Goal: Information Seeking & Learning: Learn about a topic

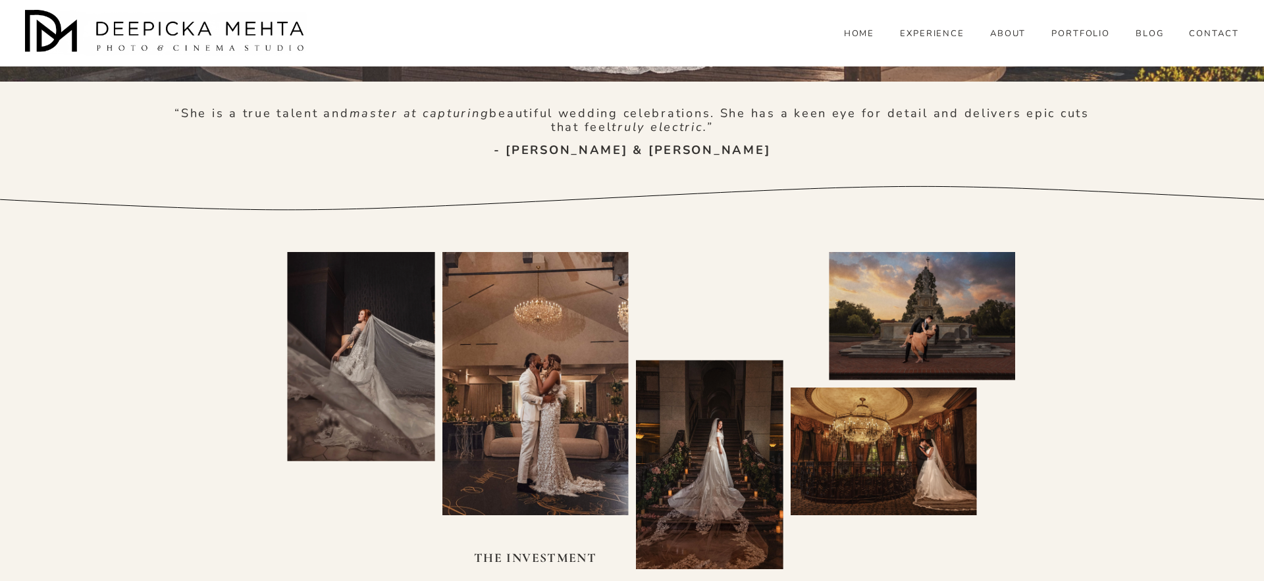
scroll to position [669, 0]
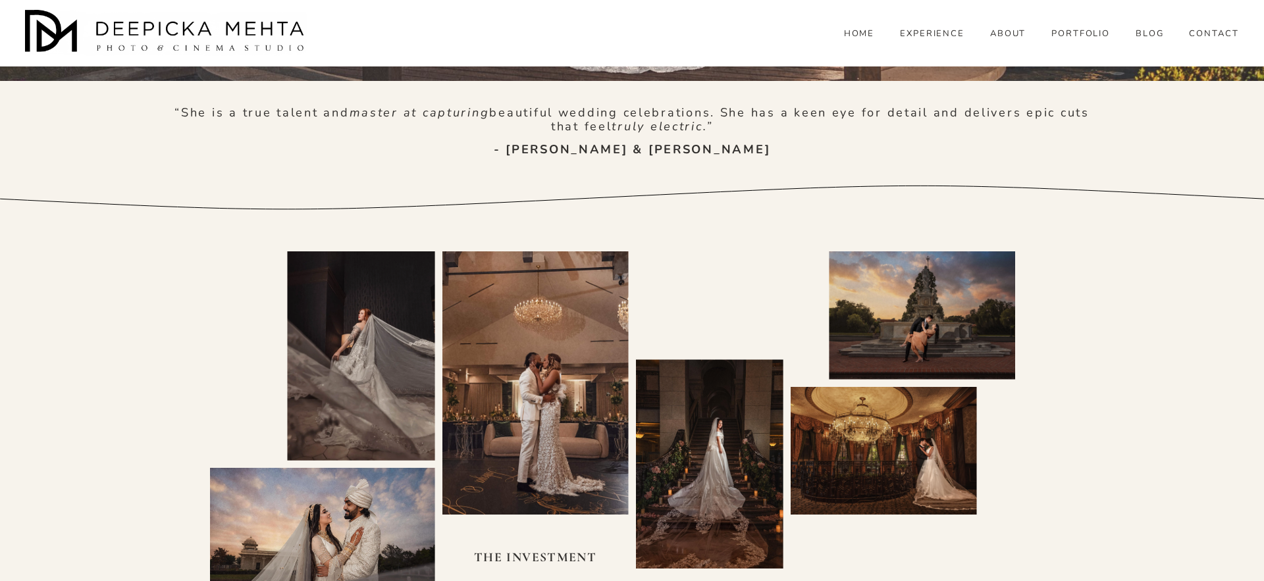
drag, startPoint x: 487, startPoint y: 335, endPoint x: 968, endPoint y: 421, distance: 488.1
copy article "At [PERSON_NAME] Photography, we create more than photographs and films; we cap…"
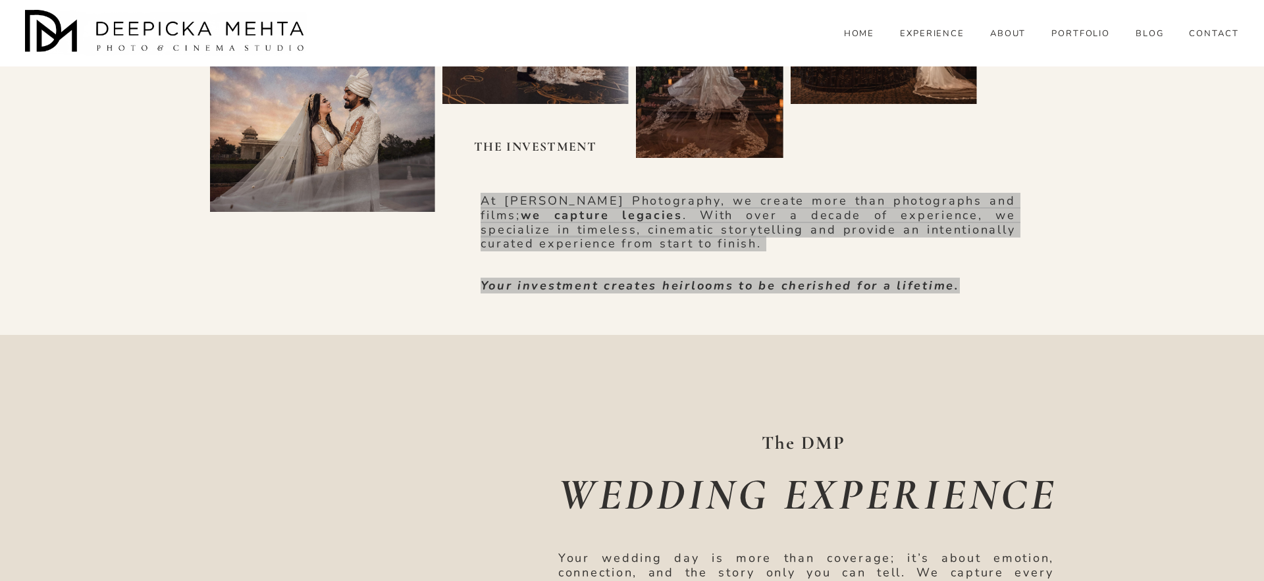
scroll to position [1081, 0]
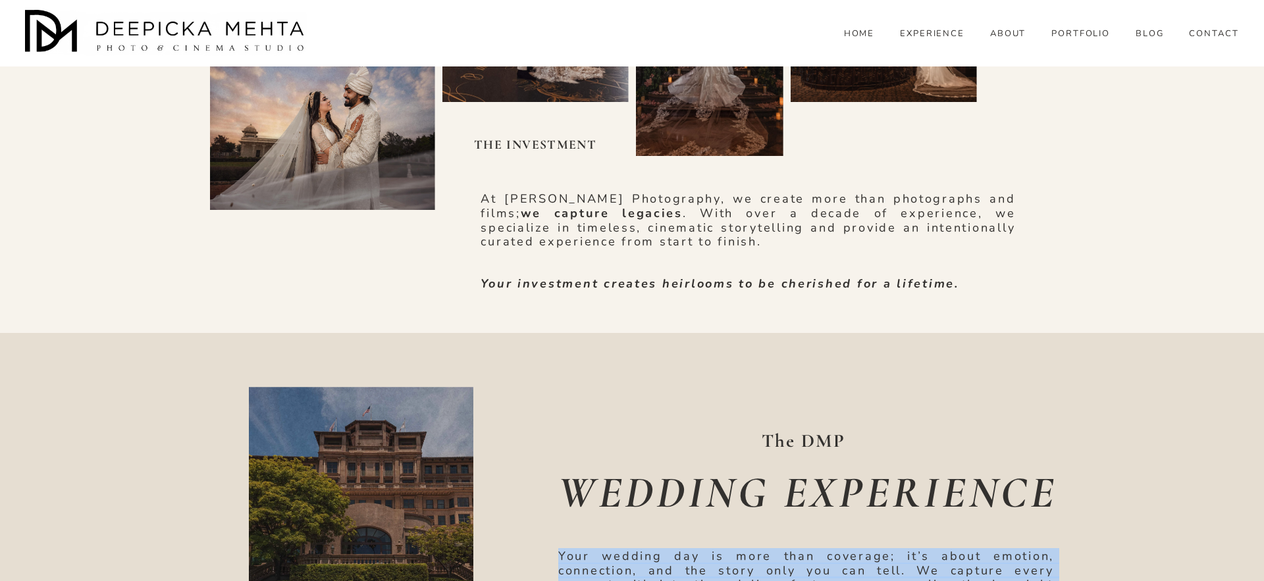
drag, startPoint x: 578, startPoint y: 284, endPoint x: 723, endPoint y: 373, distance: 170.4
copy div "Your wedding day is more than coverage; it’s about emotion, connection, and the…"
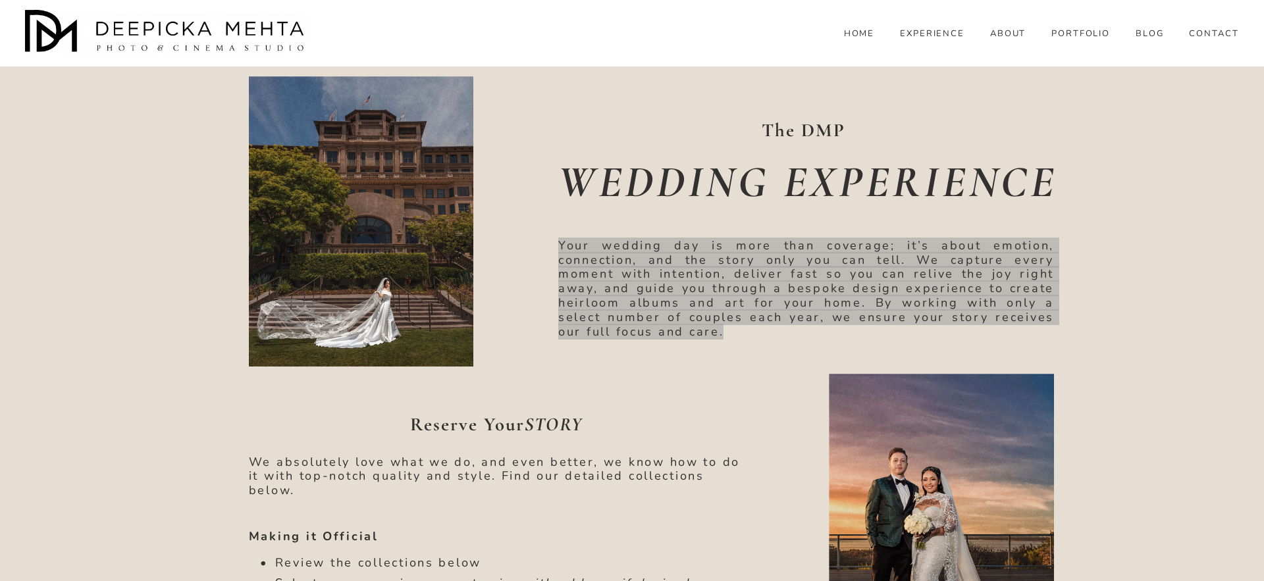
scroll to position [1405, 0]
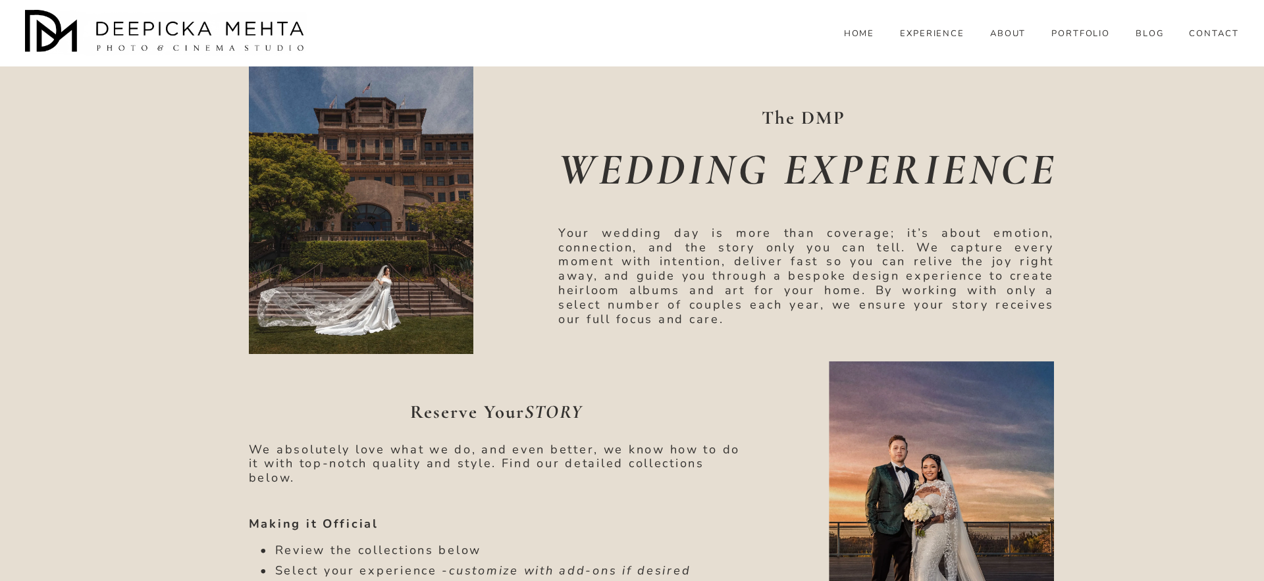
click at [436, 401] on strong "Reserve Your STORY" at bounding box center [496, 412] width 172 height 22
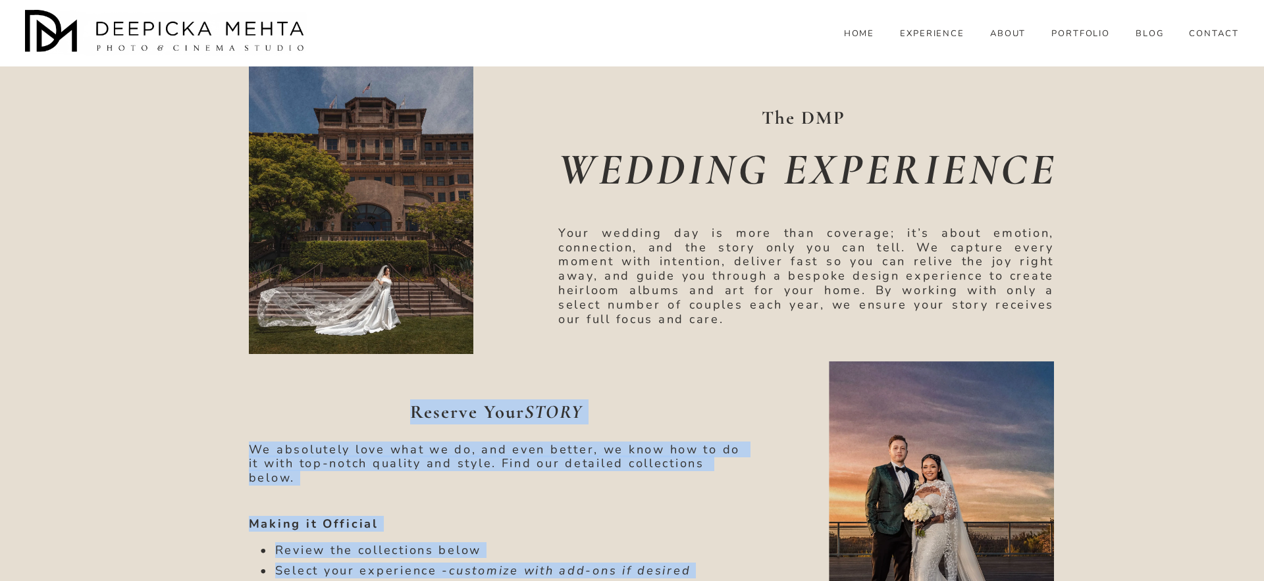
drag, startPoint x: 436, startPoint y: 140, endPoint x: 642, endPoint y: 338, distance: 286.3
click at [642, 338] on div "The DMP WEDDING EXPERIENCE Your wedding day is more than coverage; it’s about e…" at bounding box center [632, 358] width 1264 height 696
copy article "Reserve Your STORY We absolutely love what we do, and even better, we know how …"
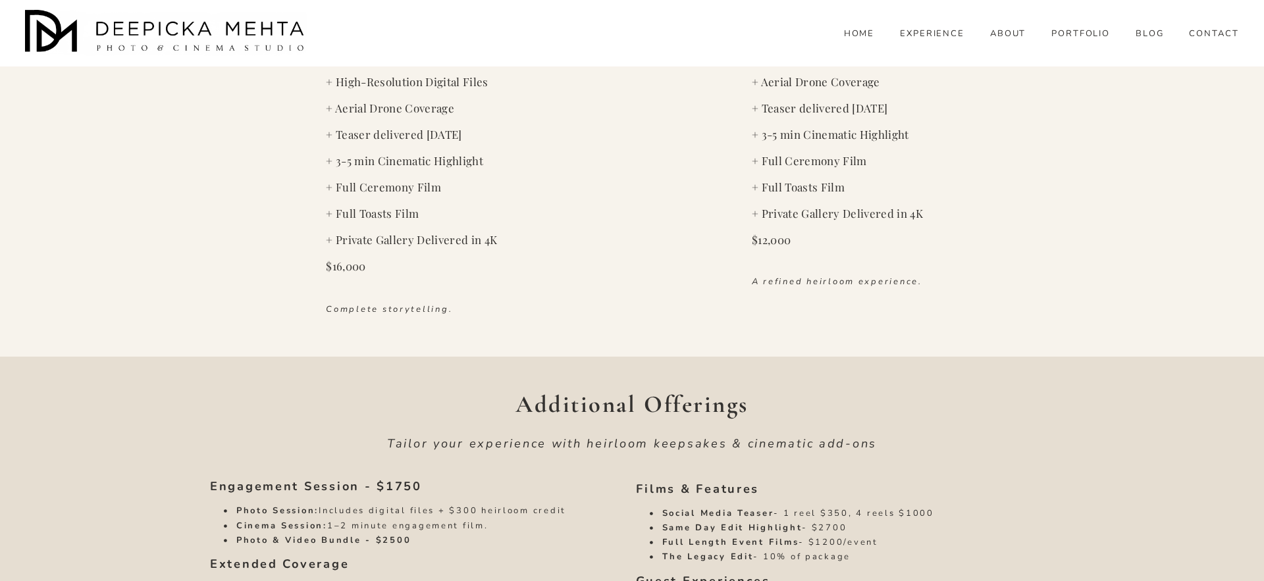
scroll to position [2505, 0]
click at [223, 480] on strong "Engagement Session - $1750" at bounding box center [316, 488] width 212 height 16
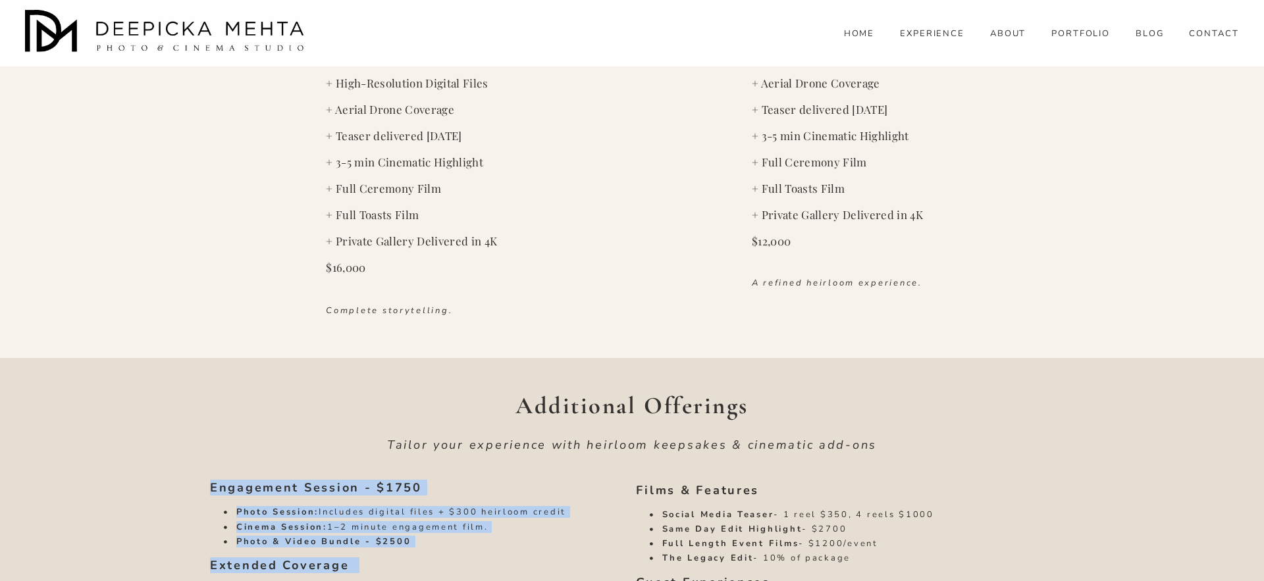
drag, startPoint x: 223, startPoint y: 215, endPoint x: 517, endPoint y: 467, distance: 386.9
copy article "Engagement Session - $1750 Photo Session: Includes digital files + $300 heirloo…"
click at [658, 482] on strong "Films & Features" at bounding box center [698, 490] width 124 height 16
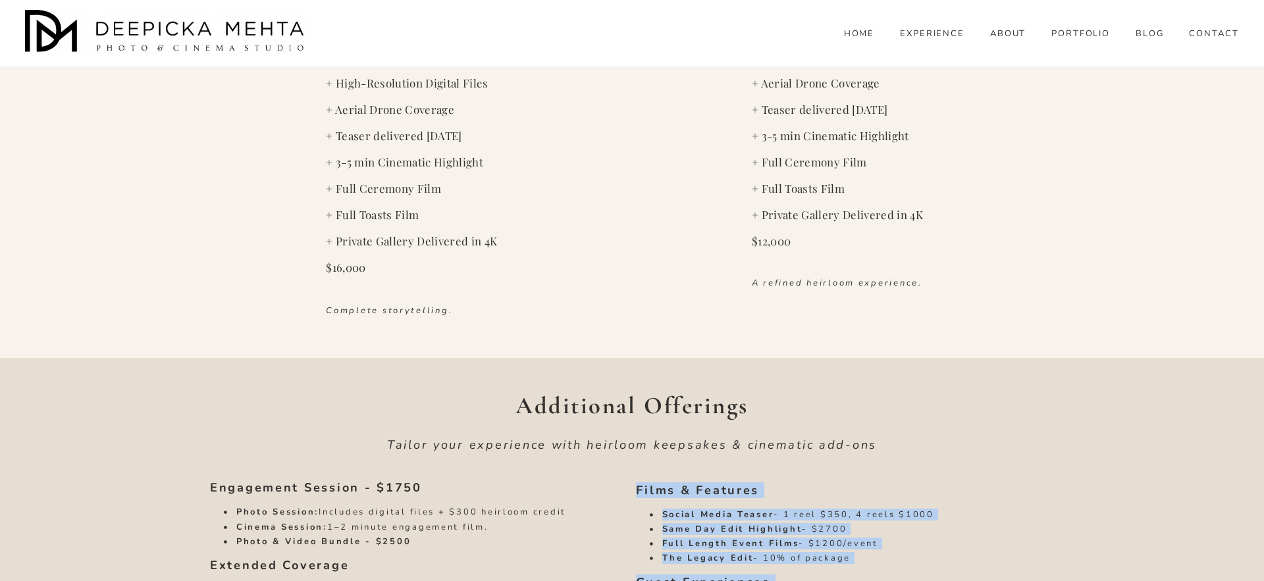
drag, startPoint x: 658, startPoint y: 217, endPoint x: 1068, endPoint y: 452, distance: 472.0
copy div "Films & Features Social Media Teaser - 1 reel $350, 4 reels $1000 Same Day Edit…"
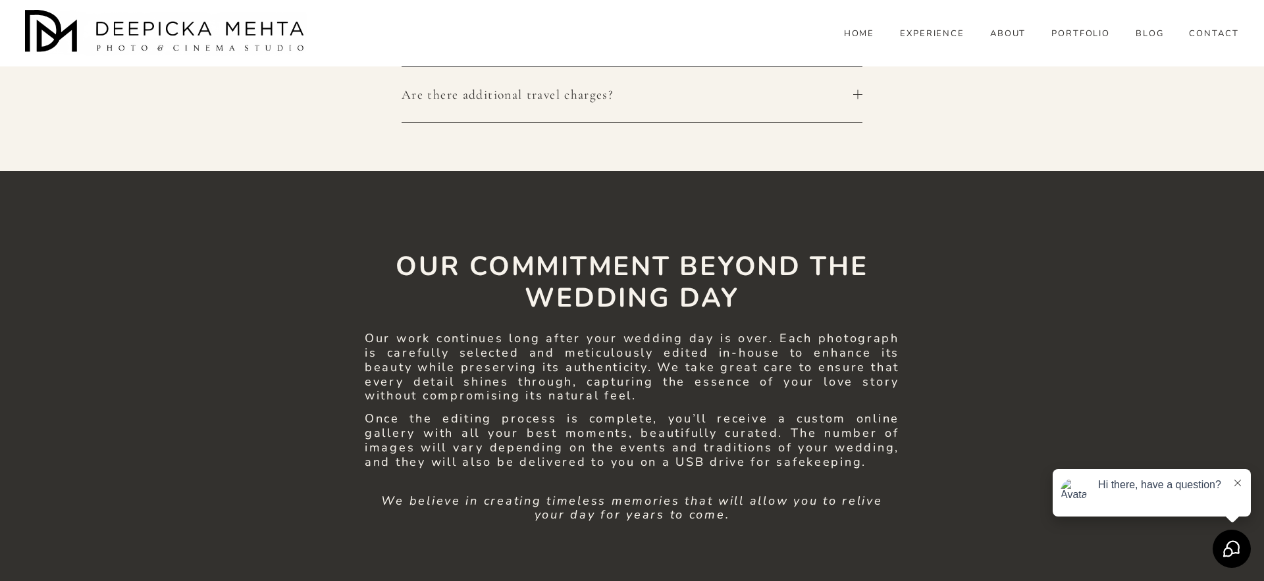
scroll to position [3838, 0]
